Goal: Obtain resource: Download file/media

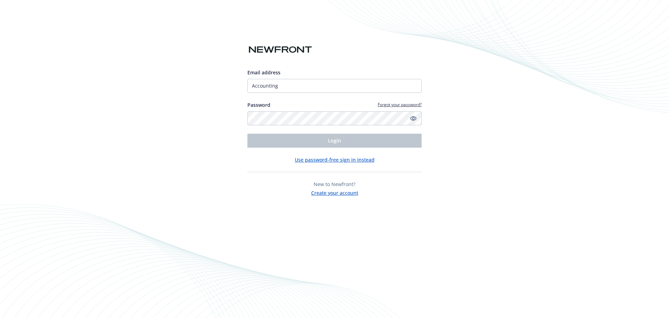
click at [397, 55] on div "Email address Accounting Password Forgot your password? Login Use password-free…" at bounding box center [334, 108] width 174 height 175
click at [475, 129] on div "Email address Accounting Password Forgot your password? Login Use password-free…" at bounding box center [334, 159] width 669 height 318
click at [328, 86] on input "Accounting" at bounding box center [334, 86] width 174 height 14
type input "[EMAIL_ADDRESS][DOMAIN_NAME]"
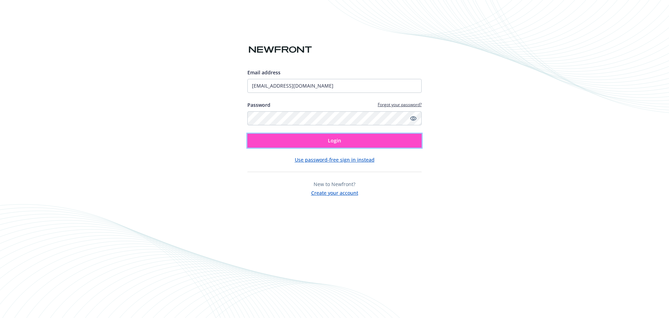
click at [327, 142] on button "Login" at bounding box center [334, 140] width 174 height 14
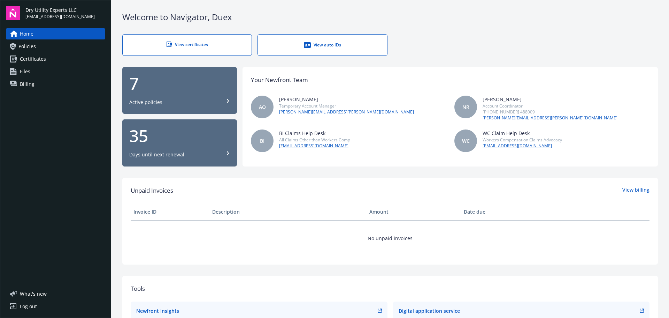
click at [33, 46] on span "Policies" at bounding box center [26, 46] width 17 height 11
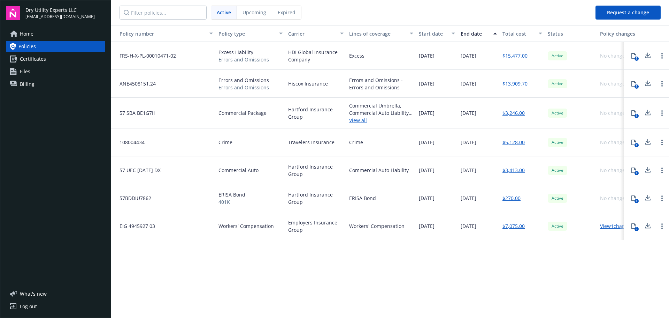
click at [20, 81] on span "Billing" at bounding box center [27, 83] width 15 height 11
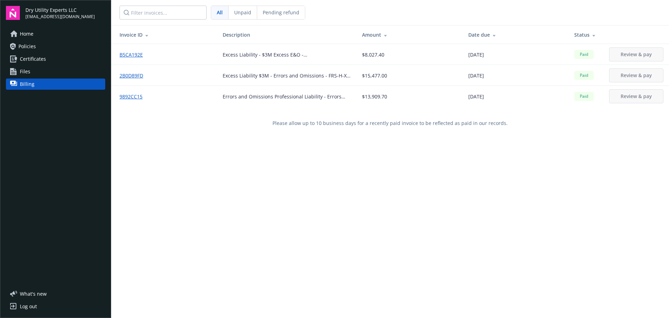
click at [37, 58] on span "Certificates" at bounding box center [33, 58] width 26 height 11
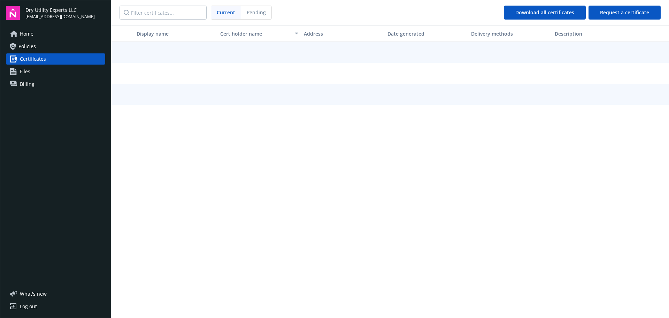
click at [30, 44] on span "Policies" at bounding box center [26, 46] width 17 height 11
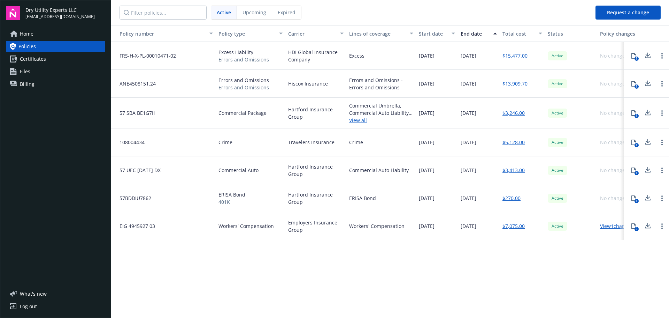
click at [635, 116] on div "1" at bounding box center [637, 116] width 4 height 4
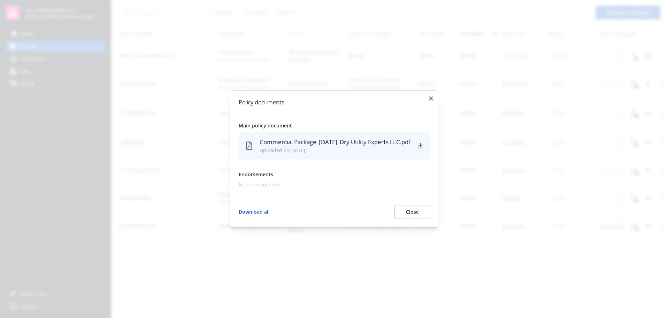
click at [433, 93] on div "Policy documents Main policy document Commercial Package_09-17-2024_Dry Utility…" at bounding box center [334, 158] width 209 height 137
click at [430, 96] on icon "button" at bounding box center [431, 98] width 4 height 4
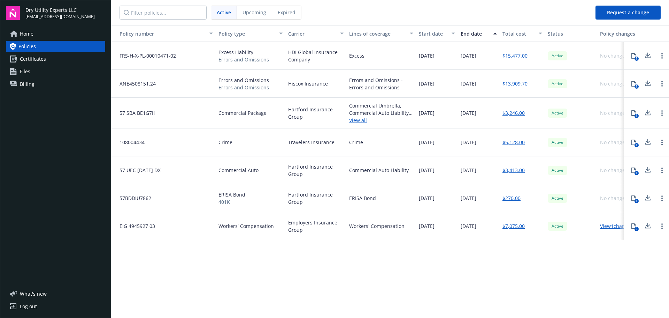
click at [516, 113] on link "$3,246.00" at bounding box center [514, 112] width 22 height 7
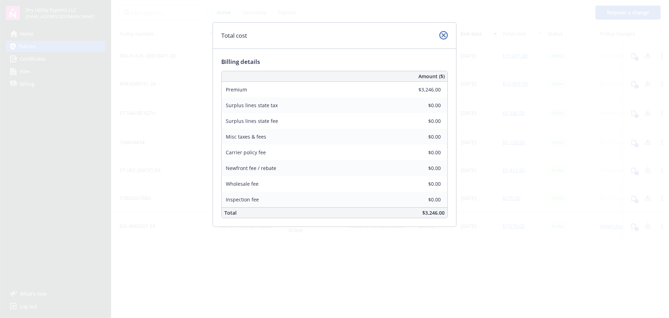
click at [443, 32] on link "close" at bounding box center [444, 35] width 8 height 8
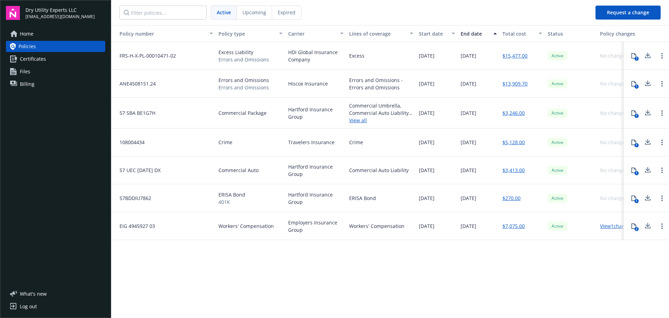
click at [358, 122] on link "View all" at bounding box center [381, 119] width 64 height 7
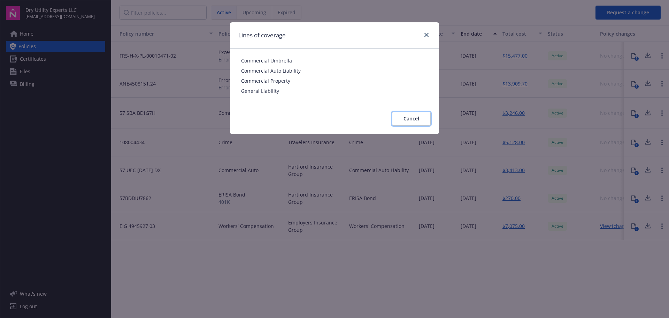
click at [410, 119] on span "Cancel" at bounding box center [412, 118] width 16 height 7
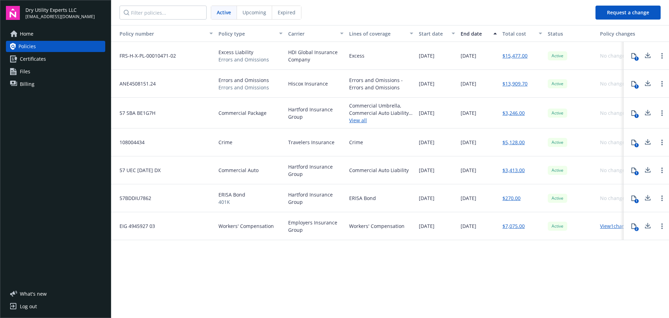
click at [634, 112] on icon at bounding box center [634, 113] width 6 height 6
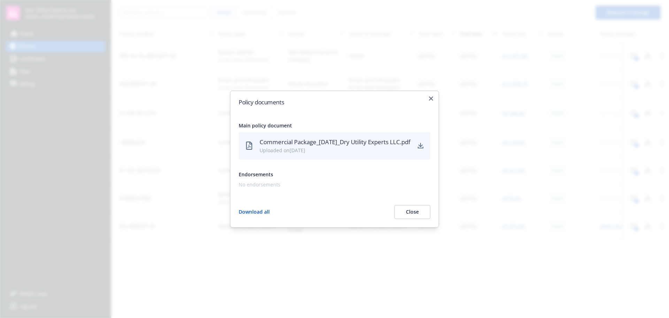
click at [279, 145] on div "Commercial Package_09-17-2024_Dry Utility Experts LLC.pdf" at bounding box center [335, 141] width 151 height 9
click at [422, 146] on icon "download" at bounding box center [421, 145] width 5 height 4
click at [431, 96] on div "Policy documents Main policy document Commercial Package_09-17-2024_Dry Utility…" at bounding box center [334, 158] width 209 height 137
click at [431, 91] on div "Policy documents Main policy document Commercial Package_09-17-2024_Dry Utility…" at bounding box center [334, 158] width 209 height 137
click at [429, 96] on icon "button" at bounding box center [431, 98] width 4 height 4
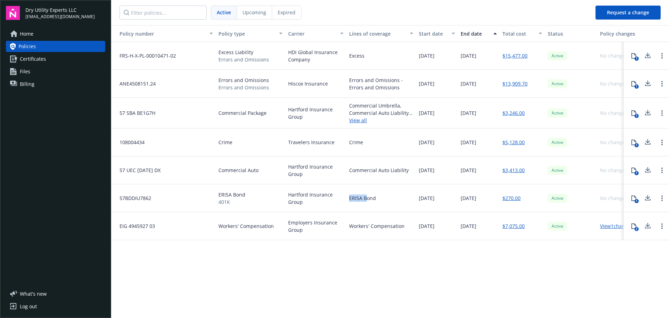
drag, startPoint x: 366, startPoint y: 195, endPoint x: 348, endPoint y: 195, distance: 18.8
click at [348, 195] on div "ERISA Bond" at bounding box center [381, 198] width 70 height 28
drag, startPoint x: 337, startPoint y: 163, endPoint x: 306, endPoint y: 166, distance: 30.8
click at [306, 166] on span "Hartford Insurance Group" at bounding box center [315, 170] width 55 height 15
click at [417, 196] on div "01/26/2025" at bounding box center [437, 198] width 42 height 28
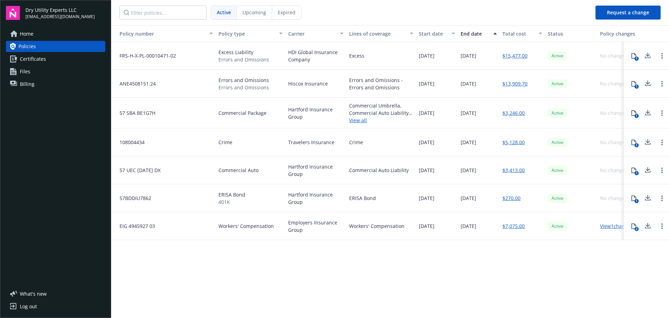
click at [323, 108] on span "Hartford Insurance Group" at bounding box center [315, 113] width 55 height 15
click at [429, 115] on span "09/17/2024" at bounding box center [427, 112] width 16 height 7
click at [466, 110] on span "09/17/2025" at bounding box center [469, 112] width 16 height 7
click at [26, 82] on span "Billing" at bounding box center [27, 83] width 15 height 11
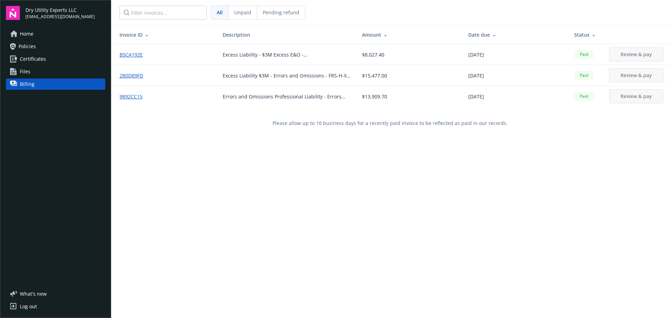
click at [25, 47] on span "Policies" at bounding box center [26, 46] width 17 height 11
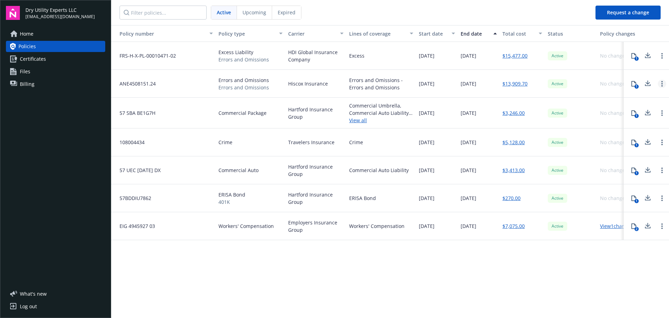
click at [660, 82] on link "Open options" at bounding box center [662, 83] width 8 height 8
click at [572, 92] on div "Active" at bounding box center [571, 84] width 52 height 28
click at [515, 113] on link "$3,246.00" at bounding box center [514, 112] width 22 height 7
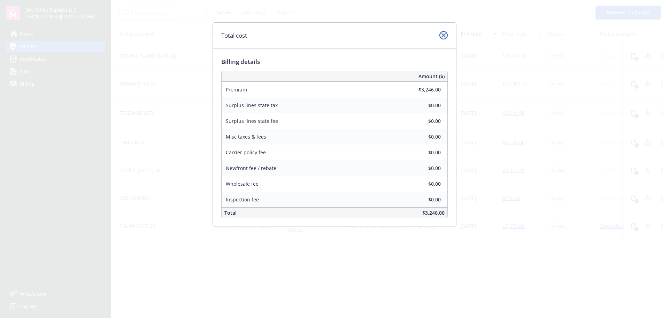
click at [442, 31] on link "close" at bounding box center [444, 35] width 8 height 8
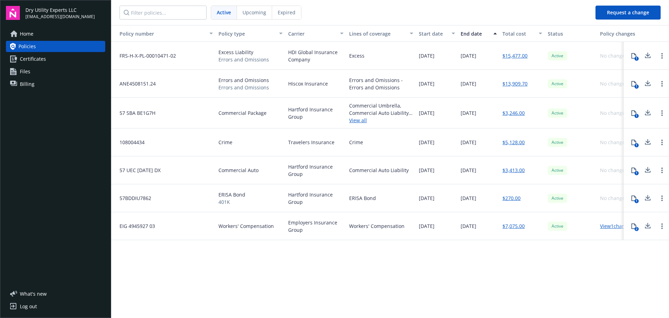
click at [516, 171] on link "$3,413.00" at bounding box center [514, 169] width 22 height 7
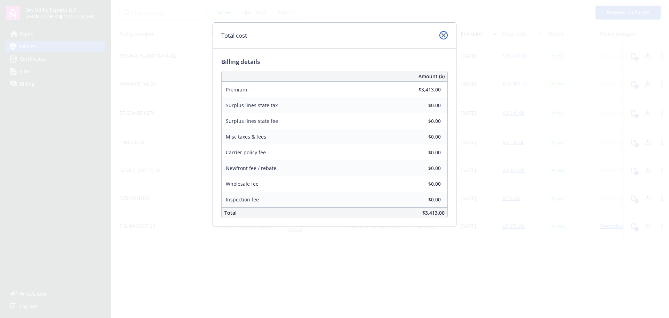
click at [442, 35] on icon "close" at bounding box center [444, 35] width 4 height 4
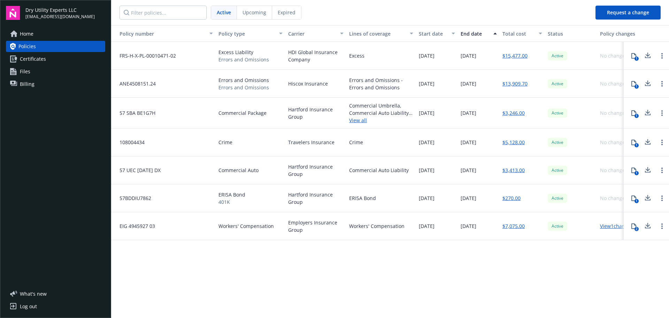
click at [634, 113] on icon at bounding box center [634, 113] width 6 height 6
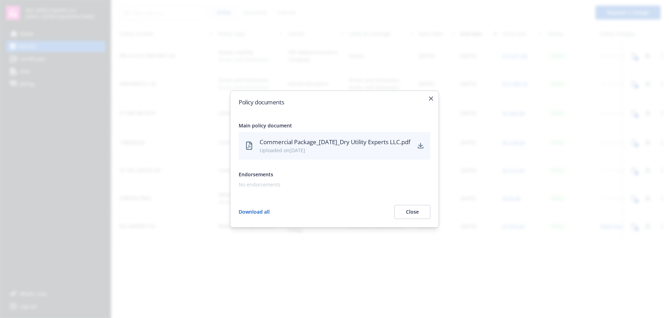
click at [342, 146] on div "Commercial Package_09-17-2024_Dry Utility Experts LLC.pdf" at bounding box center [335, 141] width 151 height 9
click at [418, 144] on icon "download" at bounding box center [421, 146] width 6 height 6
